Goal: Information Seeking & Learning: Learn about a topic

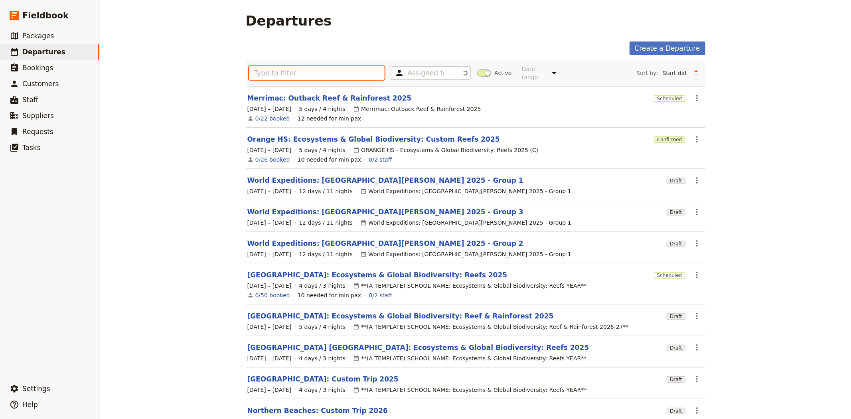
click at [308, 70] on input "text" at bounding box center [317, 73] width 136 height 14
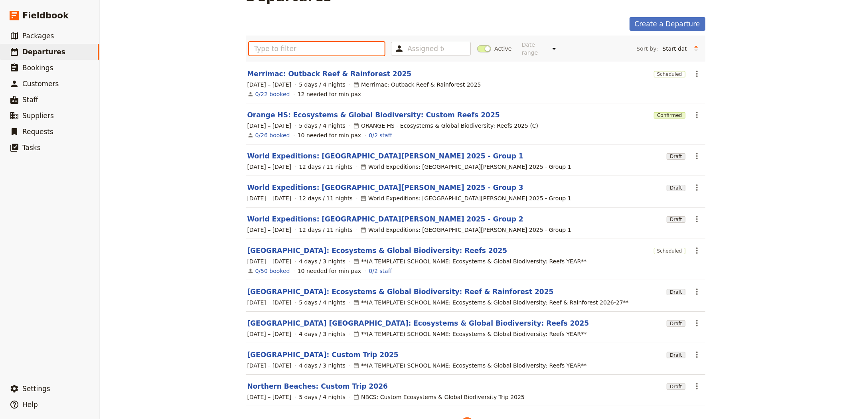
scroll to position [45, 0]
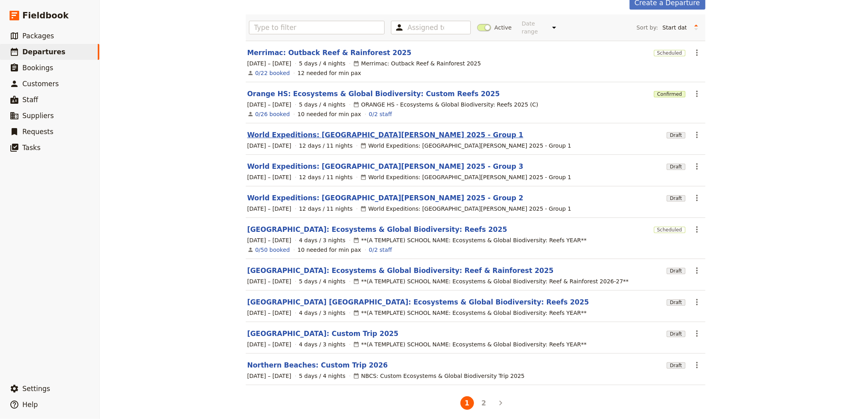
click at [338, 130] on link "World Expeditions: [GEOGRAPHIC_DATA][PERSON_NAME] 2025 - Group 1" at bounding box center [385, 135] width 276 height 10
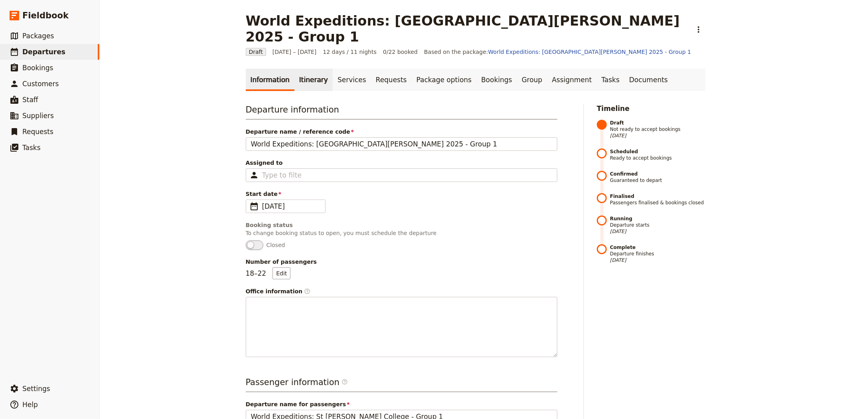
click at [298, 69] on link "Itinerary" at bounding box center [313, 80] width 38 height 22
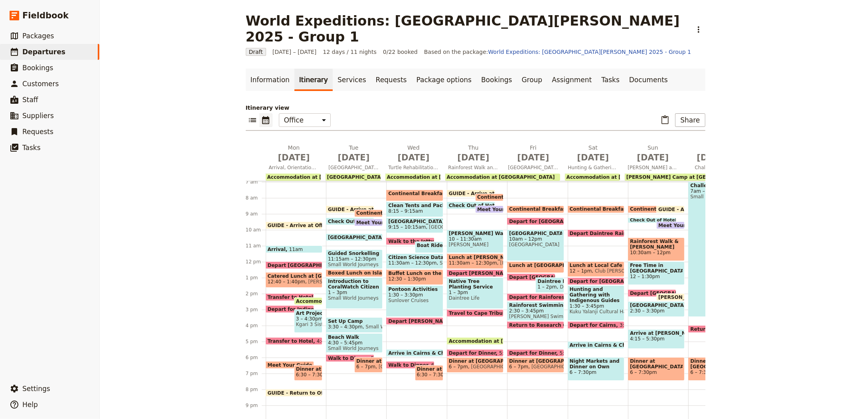
scroll to position [96, 0]
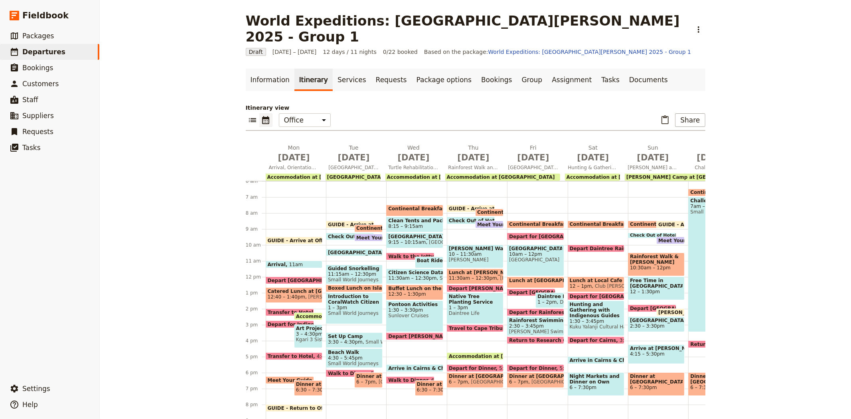
click at [668, 241] on span at bounding box center [671, 242] width 28 height 3
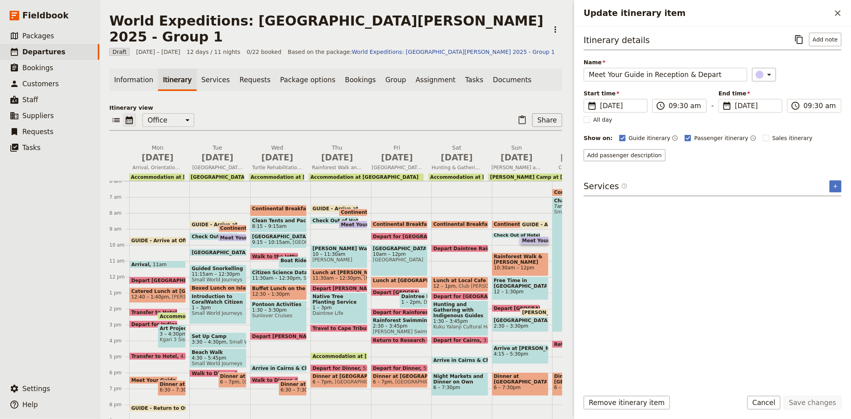
click at [513, 254] on span "Rainforest Walk & [PERSON_NAME][GEOGRAPHIC_DATA]" at bounding box center [520, 259] width 53 height 11
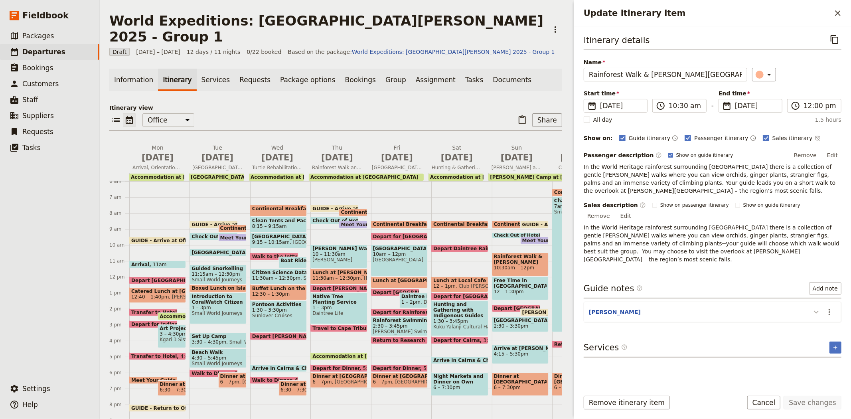
click at [816, 311] on icon "Update itinerary item" at bounding box center [816, 312] width 5 height 3
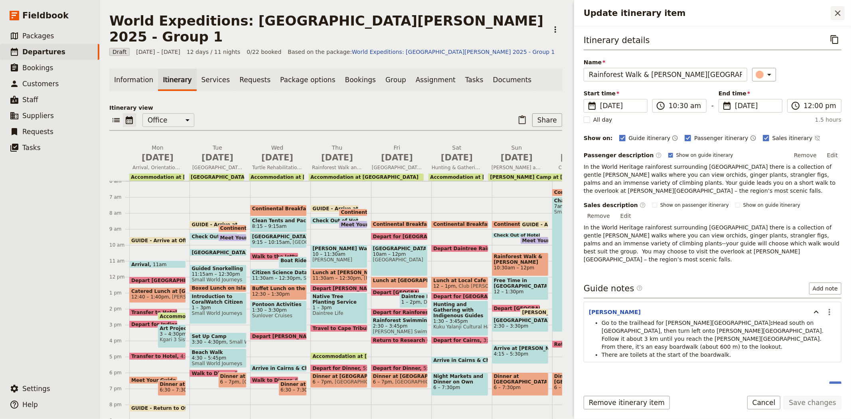
click at [840, 14] on icon "Close drawer" at bounding box center [838, 13] width 6 height 6
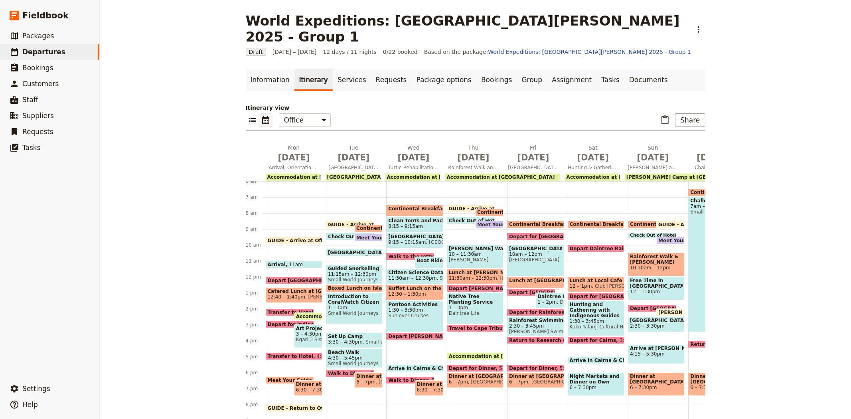
click at [657, 254] on span "Rainforest Walk & [PERSON_NAME][GEOGRAPHIC_DATA]" at bounding box center [656, 259] width 53 height 11
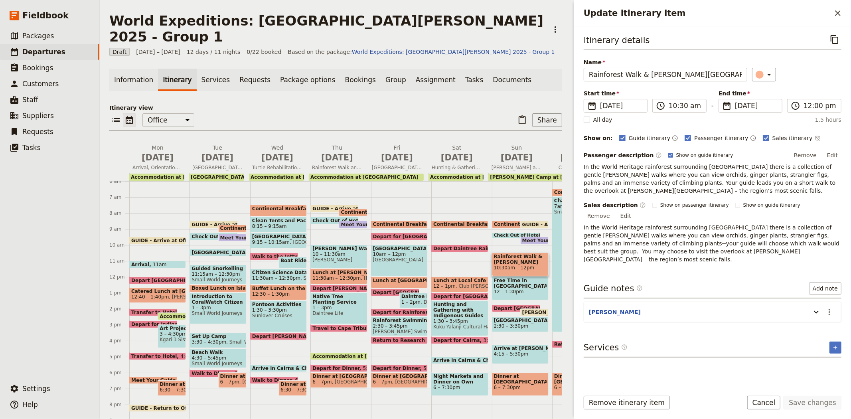
click at [333, 113] on div "​ ​ Office Guide Passenger Sales ​ Share" at bounding box center [335, 122] width 453 height 18
